Goal: Task Accomplishment & Management: Manage account settings

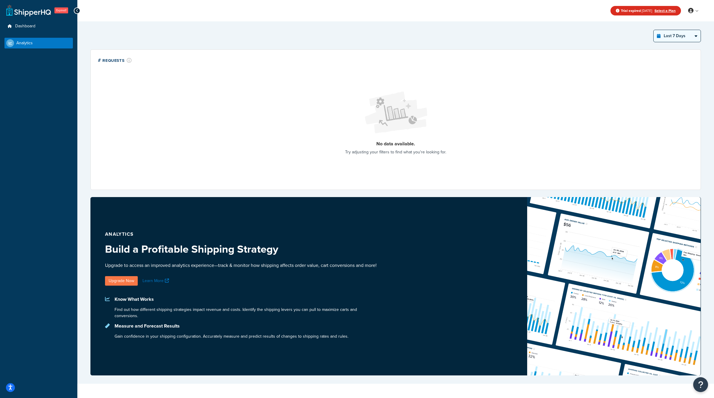
click at [682, 32] on select "Last 24 Hours Last 7 Days Last 30 Days Last 3 Months Last 6 Months Last 12 Mont…" at bounding box center [677, 36] width 47 height 12
select select "last_3_months"
click at [654, 30] on select "Last 24 Hours Last 7 Days Last 30 Days Last 3 Months Last 6 Months Last 12 Mont…" at bounding box center [677, 36] width 47 height 12
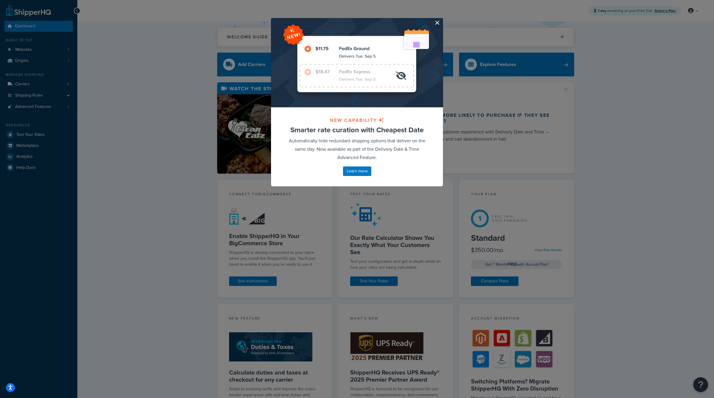
click at [442, 20] on button "button" at bounding box center [442, 18] width 1 height 1
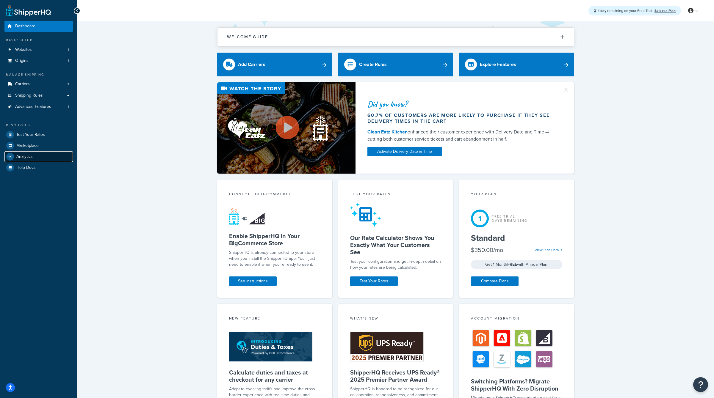
click at [52, 156] on link "Analytics" at bounding box center [38, 156] width 68 height 11
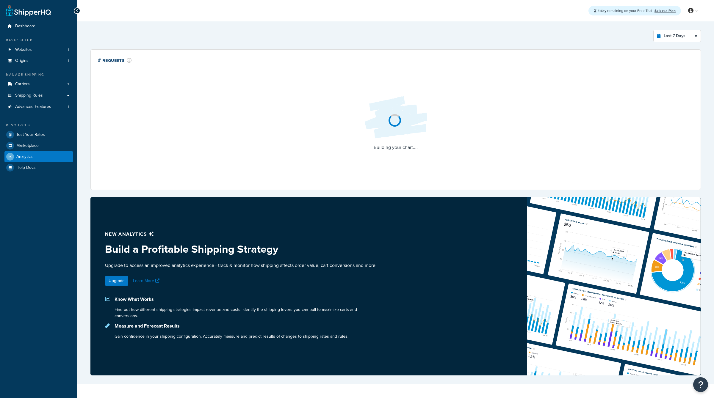
select select "last_7_days"
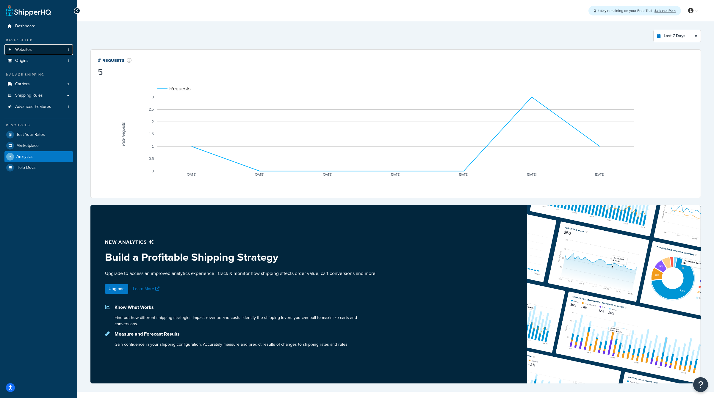
click at [33, 51] on link "Websites 1" at bounding box center [38, 49] width 68 height 11
click at [42, 87] on link "Carriers 3" at bounding box center [38, 84] width 68 height 11
click at [47, 101] on link "Advanced Features 1" at bounding box center [38, 106] width 68 height 11
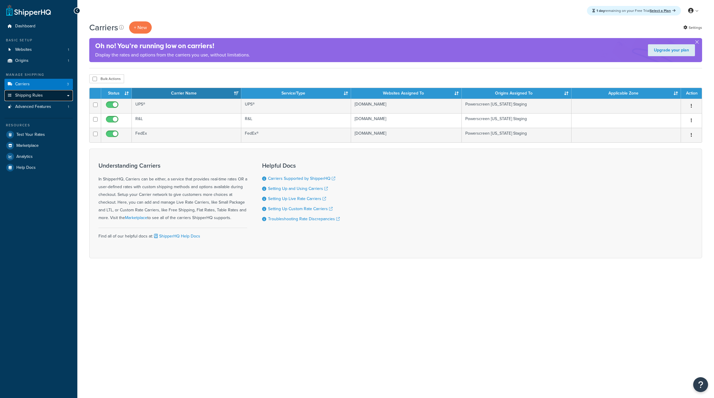
click at [47, 96] on link "Shipping Rules" at bounding box center [38, 95] width 68 height 11
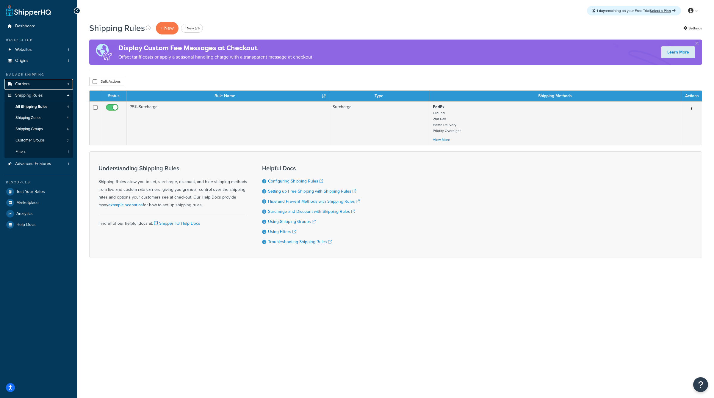
click at [56, 85] on link "Carriers 3" at bounding box center [38, 84] width 68 height 11
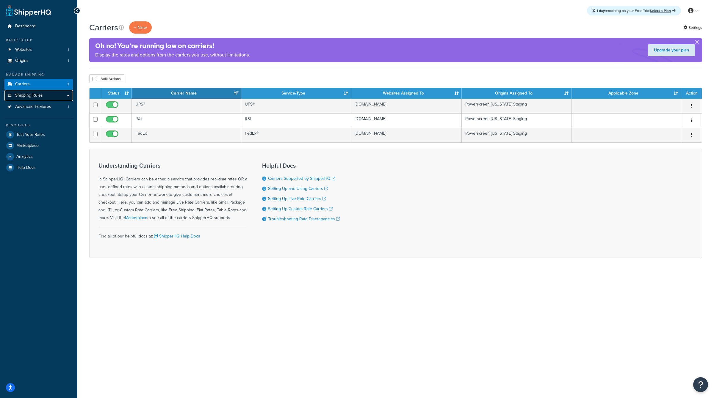
click at [56, 99] on link "Shipping Rules" at bounding box center [38, 95] width 68 height 11
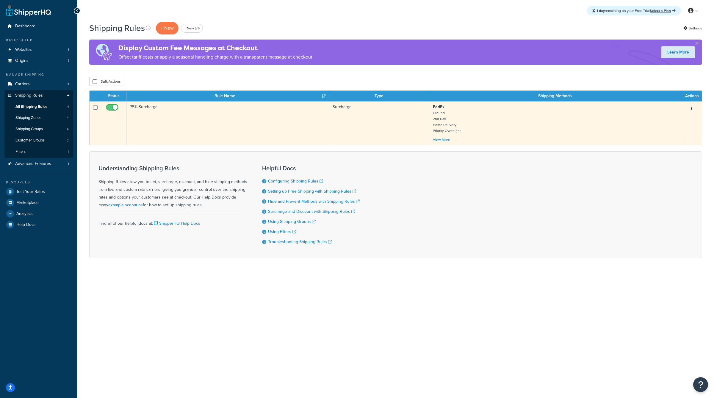
click at [691, 109] on icon "button" at bounding box center [691, 109] width 1 height 4
click at [680, 119] on link "Edit" at bounding box center [671, 120] width 47 height 12
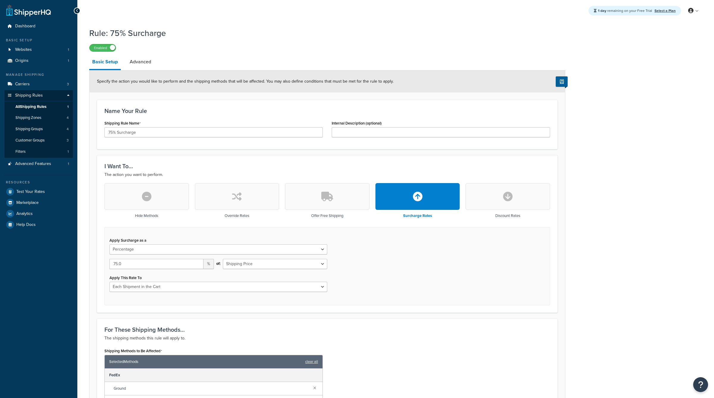
select select "PERCENTAGE"
click at [134, 59] on link "Advanced" at bounding box center [140, 62] width 27 height 14
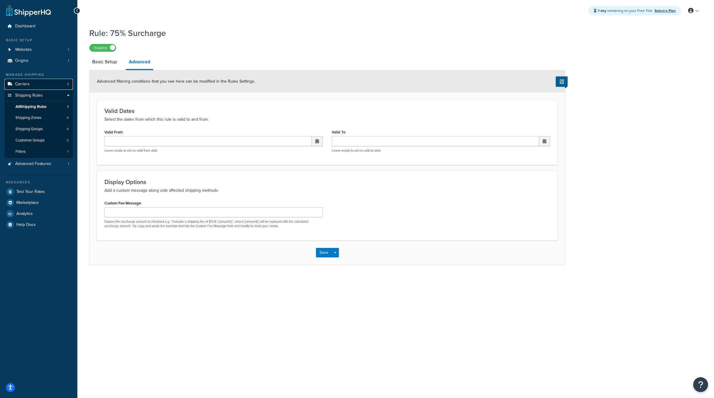
click at [35, 86] on link "Carriers 3" at bounding box center [38, 84] width 68 height 11
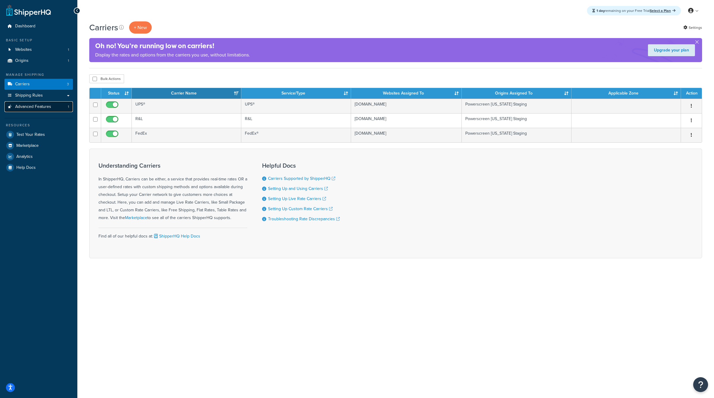
click at [42, 110] on link "Advanced Features 1" at bounding box center [38, 106] width 68 height 11
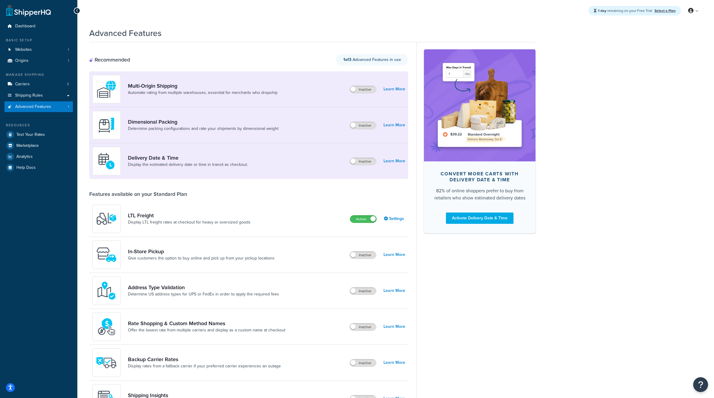
click at [343, 24] on div "Advanced Features" at bounding box center [312, 31] width 446 height 15
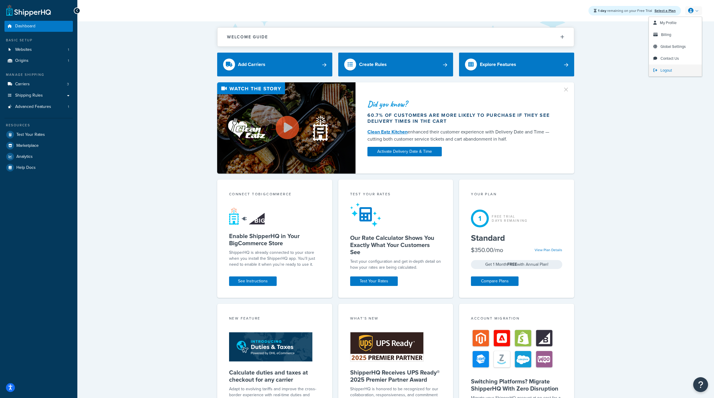
click at [662, 70] on span "Logout" at bounding box center [666, 71] width 12 height 6
click at [46, 85] on link "Carriers 2" at bounding box center [38, 84] width 68 height 11
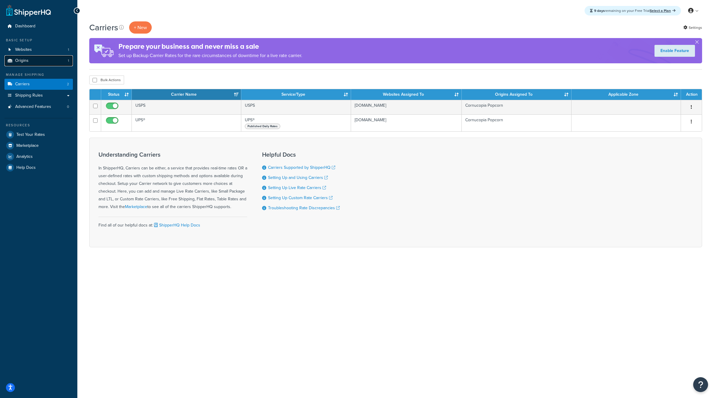
click at [49, 62] on link "Origins 1" at bounding box center [38, 60] width 68 height 11
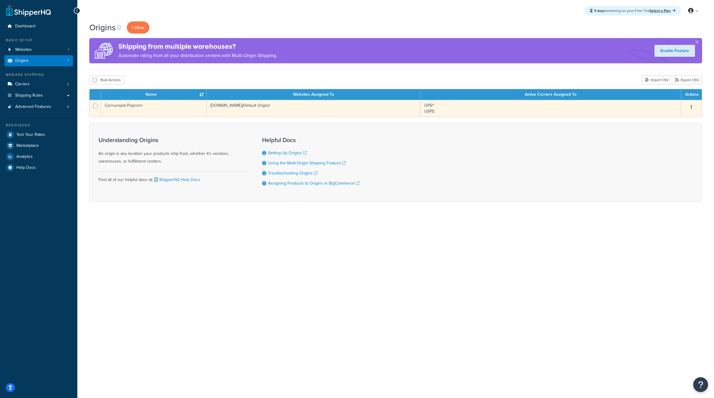
click at [692, 104] on button "button" at bounding box center [691, 108] width 8 height 10
click at [678, 121] on link "Edit" at bounding box center [671, 118] width 47 height 12
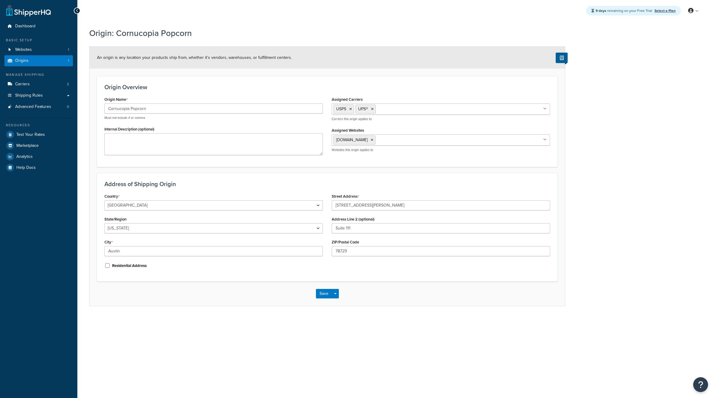
select select "43"
click at [350, 204] on input "7318 McNeil Dr" at bounding box center [441, 206] width 218 height 10
click at [380, 177] on div "Address of Shipping Origin Country United States United Kingdom Afghanistan Åla…" at bounding box center [327, 227] width 461 height 109
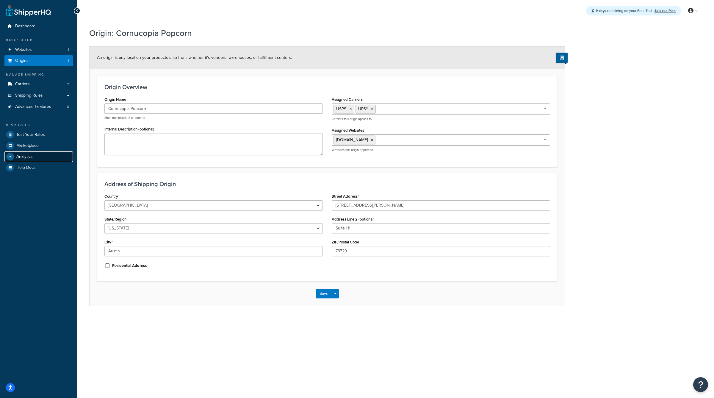
click at [41, 156] on link "Analytics" at bounding box center [38, 156] width 68 height 11
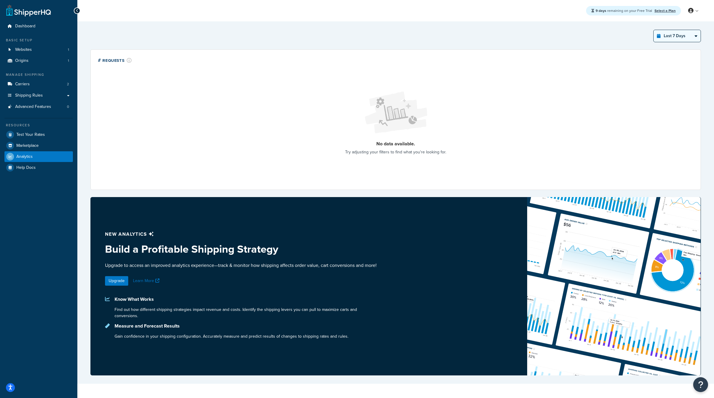
click at [662, 35] on div "Last 7 Days Select a time period Last 24 Hours Last 7 Days Last 30 Days Last 3 …" at bounding box center [395, 36] width 610 height 12
click at [662, 35] on select "Last 24 Hours Last 7 Days Last 30 Days Last 3 Months Last 6 Months Last 12 Mont…" at bounding box center [677, 36] width 47 height 12
select select "last_year"
click at [654, 30] on select "Last 24 Hours Last 7 Days Last 30 Days Last 3 Months Last 6 Months Last 12 Mont…" at bounding box center [677, 36] width 47 height 12
